Goal: Entertainment & Leisure: Consume media (video, audio)

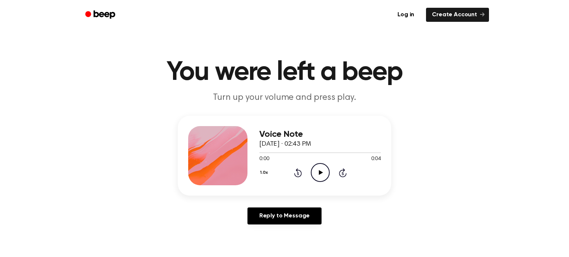
click at [319, 173] on icon at bounding box center [320, 172] width 4 height 5
click at [325, 177] on icon "Play Audio" at bounding box center [320, 172] width 19 height 19
click at [320, 168] on icon "Play Audio" at bounding box center [320, 172] width 19 height 19
click at [320, 168] on icon "Pause Audio" at bounding box center [320, 172] width 19 height 19
click at [320, 168] on icon "Play Audio" at bounding box center [320, 172] width 19 height 19
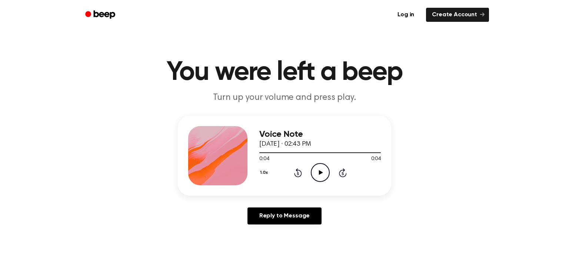
click at [320, 168] on icon "Play Audio" at bounding box center [320, 172] width 19 height 19
click at [320, 168] on icon "Pause Audio" at bounding box center [320, 172] width 19 height 19
click at [320, 168] on icon "Play Audio" at bounding box center [320, 172] width 19 height 19
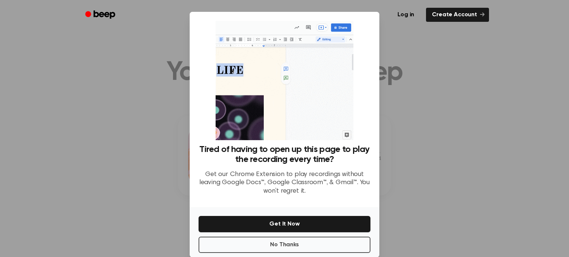
click at [238, 158] on h3 "Tired of having to open up this page to play the recording every time?" at bounding box center [284, 155] width 172 height 20
click at [265, 247] on button "No Thanks" at bounding box center [284, 245] width 172 height 16
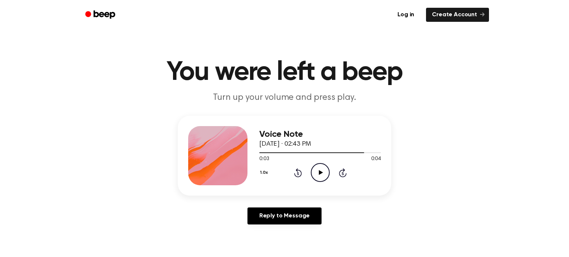
click at [318, 163] on div "0:03 0:04" at bounding box center [319, 159] width 121 height 8
click at [319, 166] on icon "Play Audio" at bounding box center [320, 172] width 19 height 19
click at [319, 166] on icon "Pause Audio" at bounding box center [320, 172] width 19 height 19
click at [319, 166] on icon "Play Audio" at bounding box center [320, 172] width 19 height 19
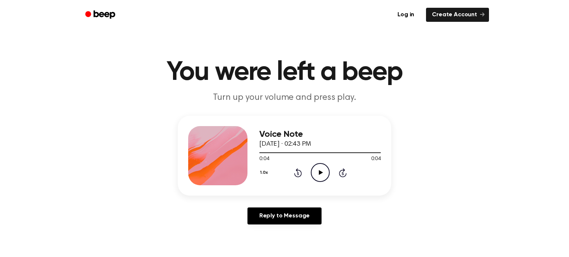
click at [325, 173] on icon "Play Audio" at bounding box center [320, 172] width 19 height 19
click at [323, 173] on icon "Play Audio" at bounding box center [320, 172] width 19 height 19
click at [319, 183] on div "Voice Note September 16, 2024 · 02:43 PM 0:04 0:04 Your browser does not suppor…" at bounding box center [319, 155] width 121 height 59
click at [319, 180] on icon "Play Audio" at bounding box center [320, 172] width 19 height 19
click at [319, 180] on icon "Pause Audio" at bounding box center [320, 172] width 19 height 19
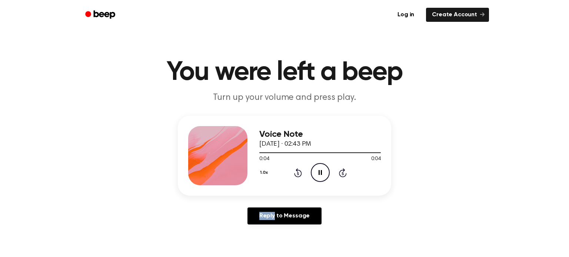
click at [321, 174] on icon "Pause Audio" at bounding box center [320, 172] width 19 height 19
click at [321, 174] on icon "Play Audio" at bounding box center [320, 172] width 19 height 19
click at [321, 174] on icon at bounding box center [319, 172] width 3 height 5
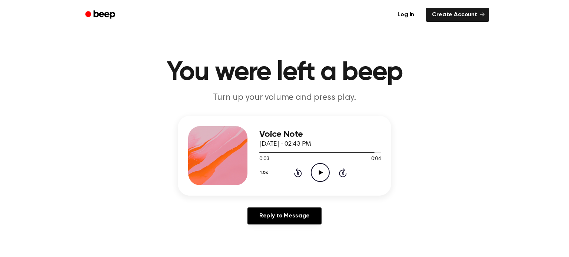
click at [321, 174] on icon "Play Audio" at bounding box center [320, 172] width 19 height 19
click at [379, 236] on main "You were left a beep Turn up your volume and press play. Voice Note September 1…" at bounding box center [284, 228] width 569 height 456
click at [328, 180] on icon "Play Audio" at bounding box center [320, 172] width 19 height 19
click at [324, 167] on icon "Pause Audio" at bounding box center [320, 172] width 19 height 19
click at [324, 167] on icon "Play Audio" at bounding box center [320, 172] width 19 height 19
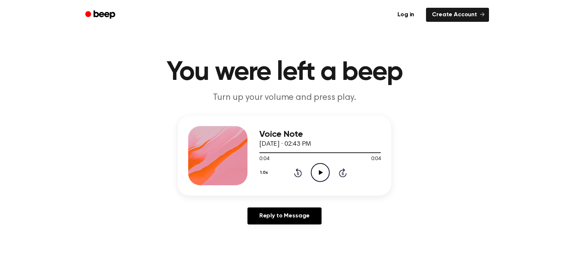
click at [324, 167] on icon "Play Audio" at bounding box center [320, 172] width 19 height 19
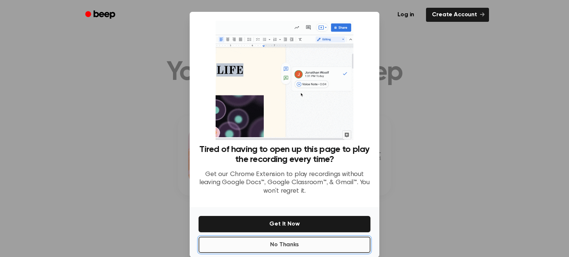
click at [275, 242] on button "No Thanks" at bounding box center [284, 245] width 172 height 16
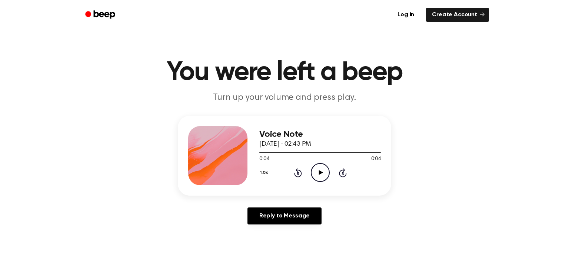
click at [321, 173] on icon at bounding box center [320, 172] width 4 height 5
click at [324, 172] on icon "Play Audio" at bounding box center [320, 172] width 19 height 19
click at [322, 176] on icon "Play Audio" at bounding box center [320, 172] width 19 height 19
click at [320, 171] on icon "Play Audio" at bounding box center [320, 172] width 19 height 19
click at [310, 168] on div "1.0x Rewind 5 seconds Play Audio Skip 5 seconds" at bounding box center [319, 172] width 121 height 19
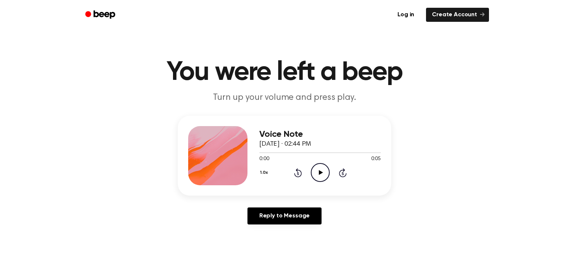
click at [323, 175] on icon "Play Audio" at bounding box center [320, 172] width 19 height 19
click at [326, 166] on circle at bounding box center [320, 173] width 18 height 18
click at [318, 178] on icon "Play Audio" at bounding box center [320, 172] width 19 height 19
click at [323, 174] on icon "Play Audio" at bounding box center [320, 172] width 19 height 19
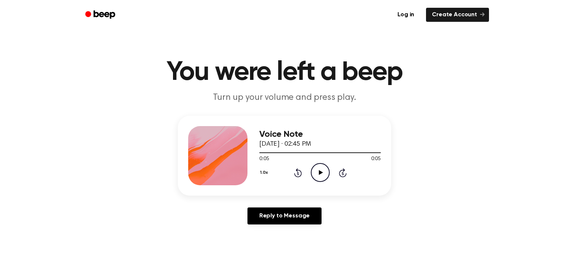
click at [323, 174] on icon "Play Audio" at bounding box center [320, 172] width 19 height 19
click at [312, 168] on circle at bounding box center [320, 173] width 18 height 18
click at [318, 178] on icon "Play Audio" at bounding box center [320, 172] width 19 height 19
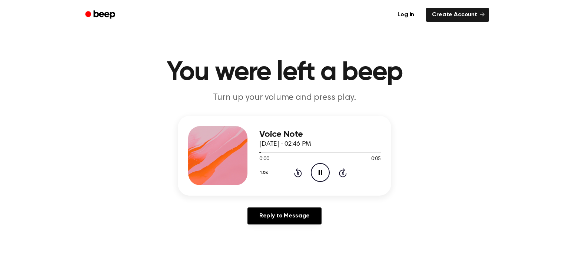
click at [318, 178] on icon "Pause Audio" at bounding box center [320, 172] width 19 height 19
click at [318, 178] on icon "Play Audio" at bounding box center [320, 172] width 19 height 19
click at [317, 176] on icon "Play Audio" at bounding box center [320, 172] width 19 height 19
click at [317, 176] on icon "Pause Audio" at bounding box center [320, 172] width 19 height 19
click at [322, 169] on icon "Play Audio" at bounding box center [320, 172] width 19 height 19
